Goal: Task Accomplishment & Management: Use online tool/utility

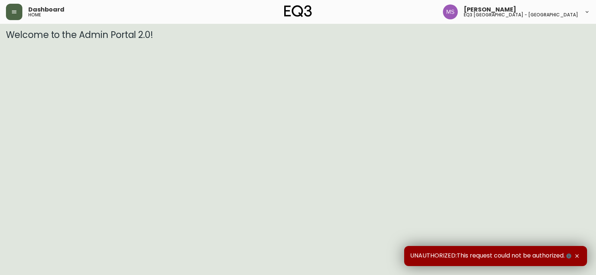
click at [17, 6] on button "button" at bounding box center [14, 12] width 16 height 16
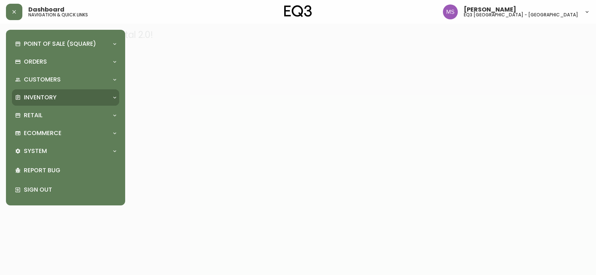
click at [35, 97] on p "Inventory" at bounding box center [40, 98] width 33 height 8
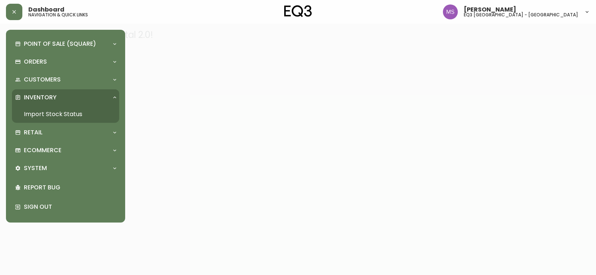
click at [59, 111] on link "Import Stock Status" at bounding box center [65, 114] width 107 height 17
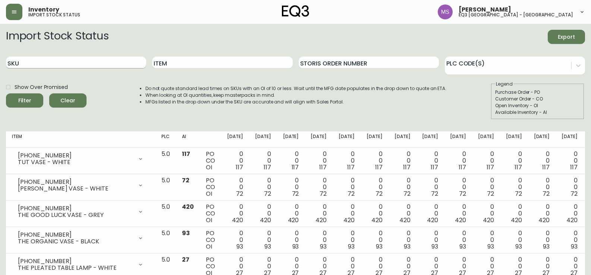
click at [41, 57] on input "SKU" at bounding box center [76, 63] width 140 height 12
click at [65, 64] on input "SKU" at bounding box center [76, 63] width 140 height 12
